Goal: Navigation & Orientation: Understand site structure

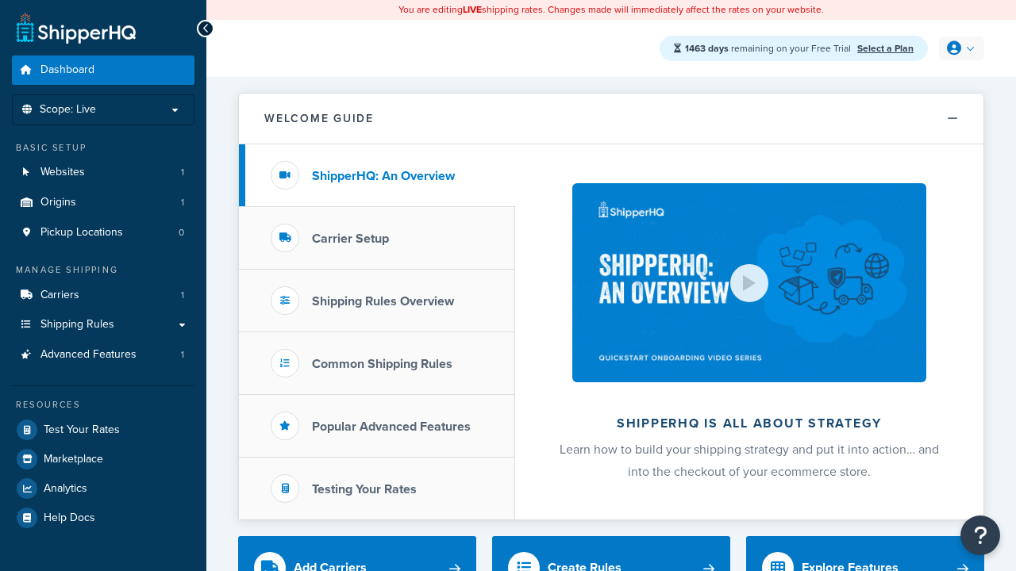
click at [959, 48] on icon at bounding box center [954, 48] width 14 height 14
click at [0, 0] on span "My Profile" at bounding box center [0, 0] width 0 height 0
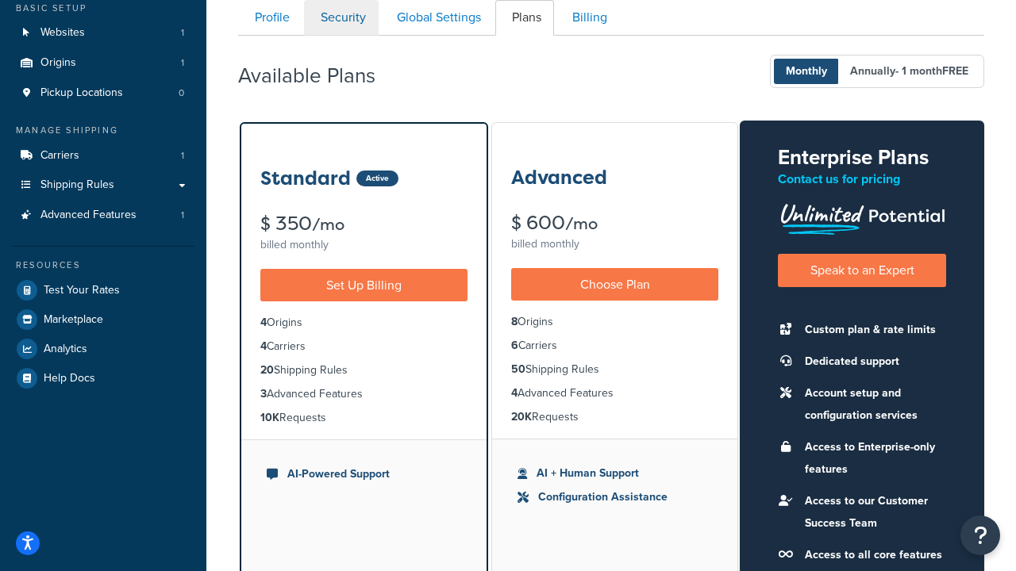
click at [341, 17] on link "Security" at bounding box center [341, 18] width 75 height 36
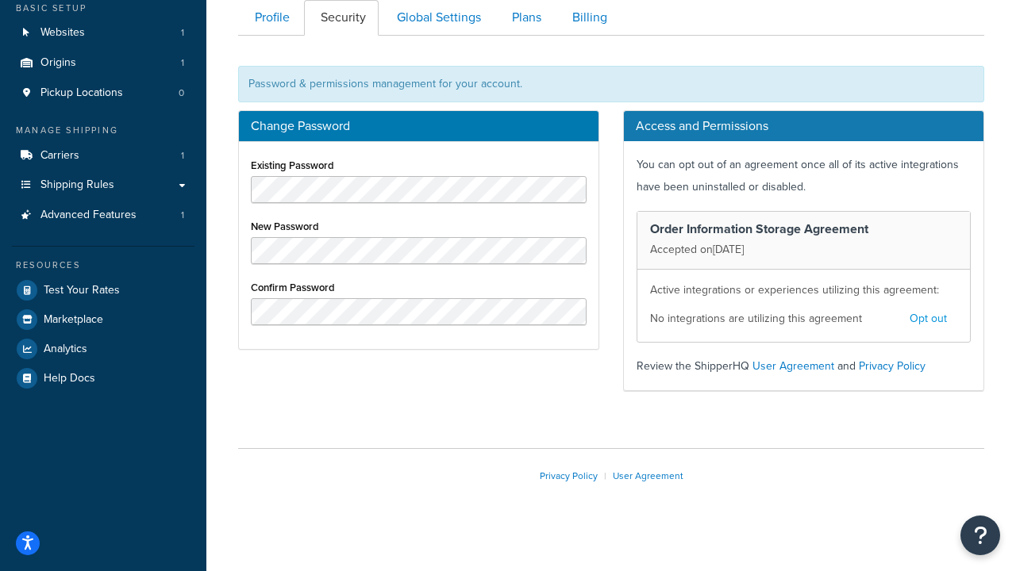
scroll to position [151, 0]
